Goal: Communication & Community: Answer question/provide support

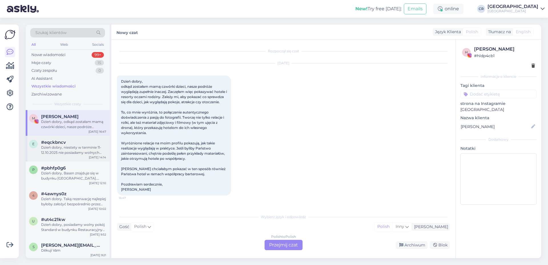
click at [59, 143] on span "#eqckbncv" at bounding box center [53, 142] width 25 height 5
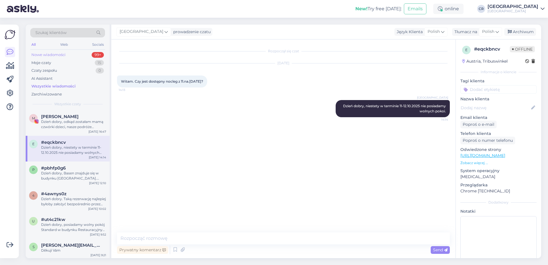
click at [52, 52] on div "Nowe wiadomości" at bounding box center [48, 55] width 34 height 6
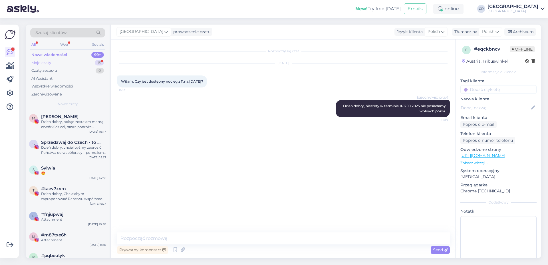
click at [64, 65] on div "Moje czaty 15" at bounding box center [67, 63] width 75 height 8
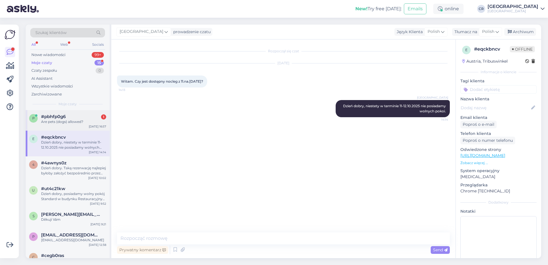
click at [61, 124] on div "Are pets (dogs) allowed?" at bounding box center [73, 121] width 65 height 5
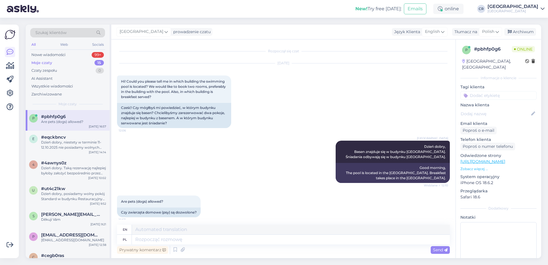
scroll to position [4, 0]
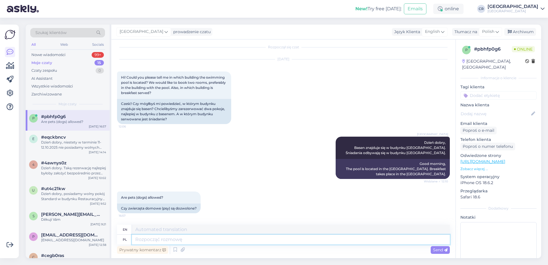
click at [173, 237] on textarea at bounding box center [291, 239] width 318 height 10
type textarea "p"
type textarea "Psy"
type textarea "Dogs"
type textarea "Psy są do"
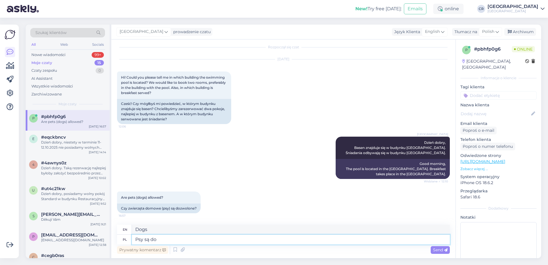
type textarea "Dogs are"
type textarea "Psy są dozwolone w"
type textarea "Dogs are allowed in"
type textarea "Psy są dozwolone w pokojach"
type textarea "Dogs are allowed in the rooms"
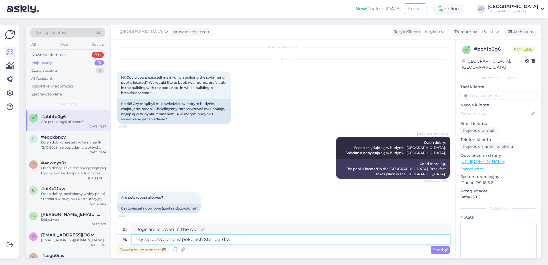
type textarea "Psy są dozwolone w pokojach Standard w"
type textarea "Dogs are allowed in Standard Rooms"
type textarea "Psy są dozwolone w pokojach Standard w b"
type textarea "Dogs are allowed in Standard rooms"
type textarea "Psy są dozwolone w pokojach Standard w budynku"
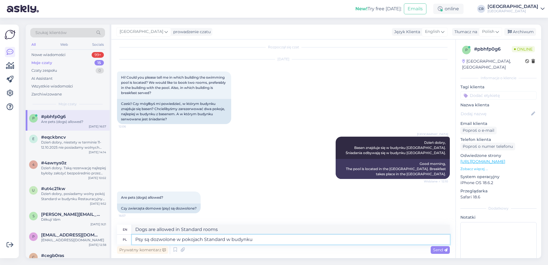
type textarea "Dogs are allowed in Standard rooms in the building"
type textarea "Psy są dozwolone w pokojach Standard w budynku [GEOGRAPHIC_DATA],"
type textarea "Dogs are allowed in Standard rooms in the [GEOGRAPHIC_DATA],"
type textarea "Psy są dozwolone w pokojach Standard w budynku Wozownia."
type textarea "Dogs are allowed in Standard rooms in the [GEOGRAPHIC_DATA]."
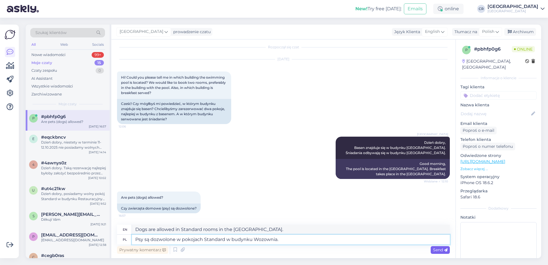
type textarea "Psy są dozwolone w pokojach Standard w budynku Wozownia."
click at [434, 246] on div "Send" at bounding box center [440, 250] width 19 height 8
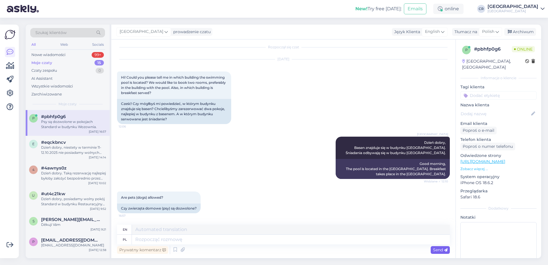
scroll to position [49, 0]
